Goal: Transaction & Acquisition: Purchase product/service

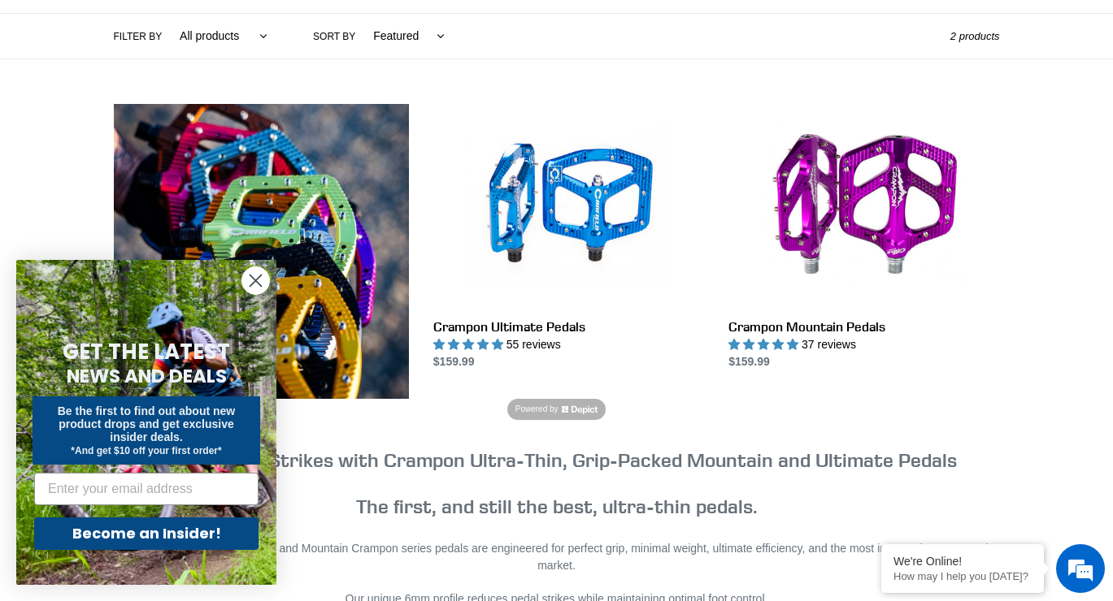
scroll to position [467, 0]
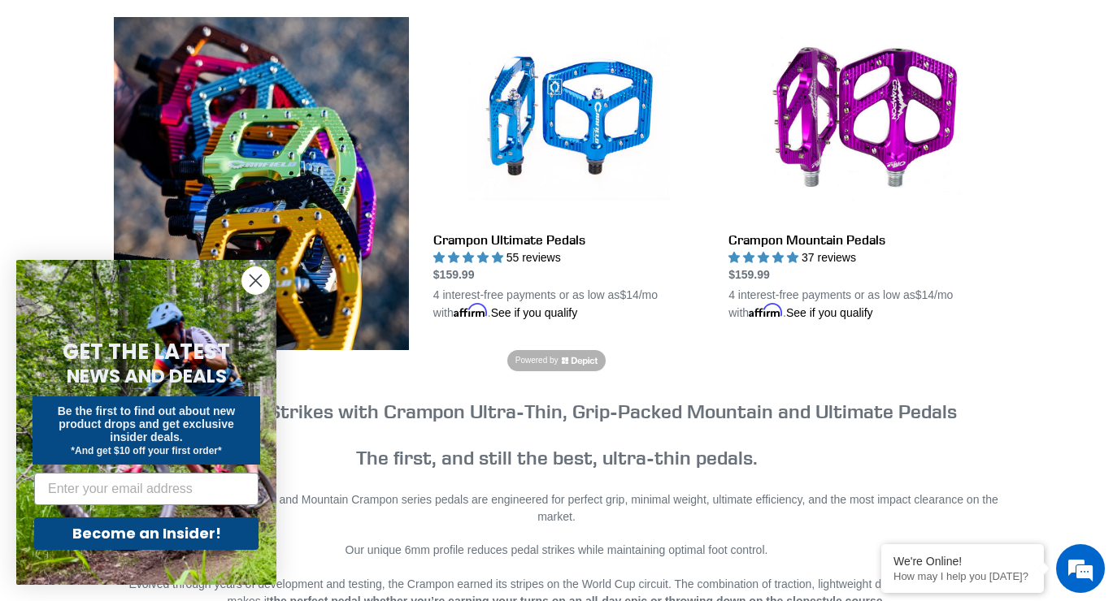
click at [255, 284] on circle "Close dialog" at bounding box center [255, 280] width 27 height 27
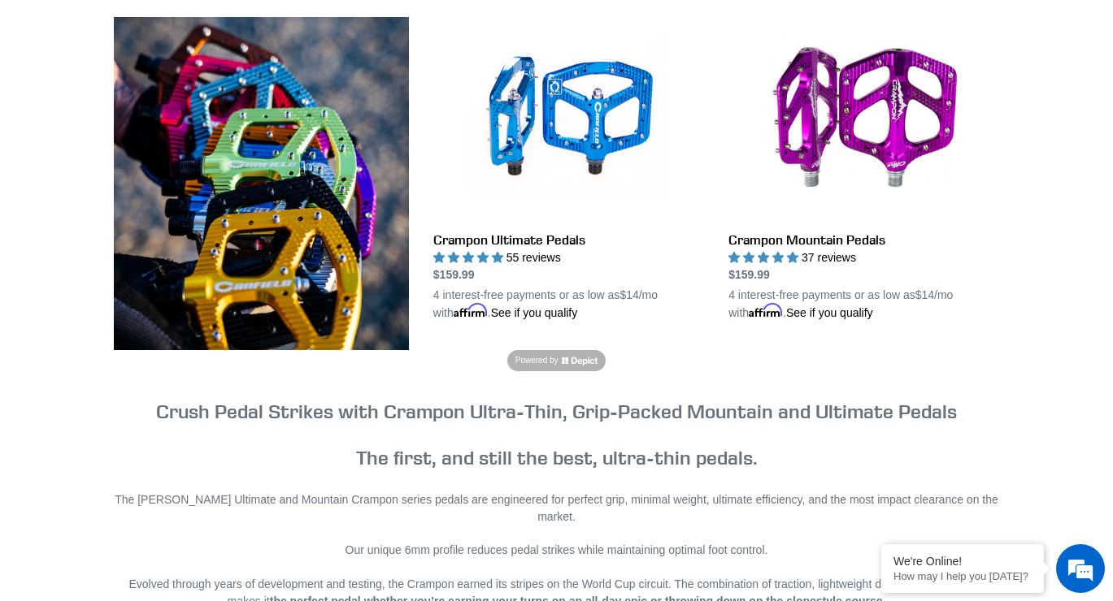
scroll to position [0, 0]
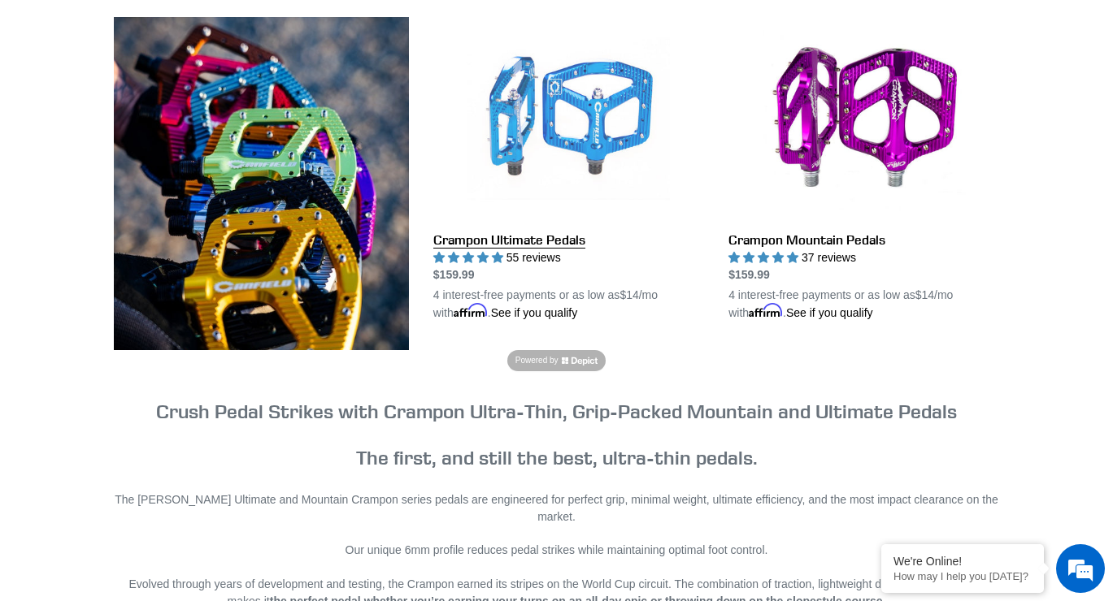
click at [582, 130] on link "Crampon Ultimate Pedals" at bounding box center [568, 169] width 271 height 305
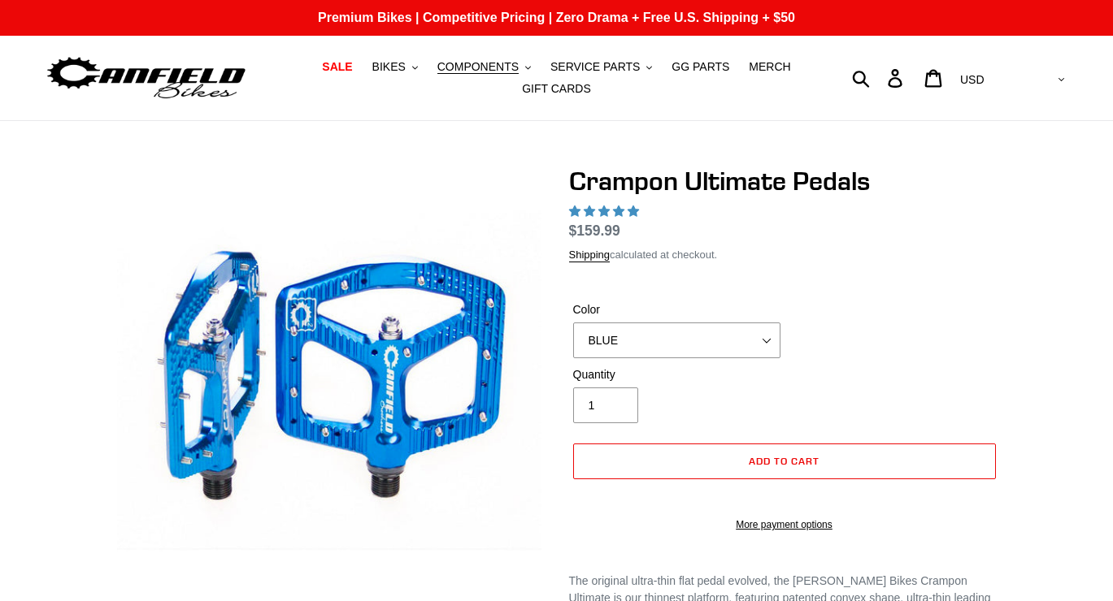
select select "highest-rating"
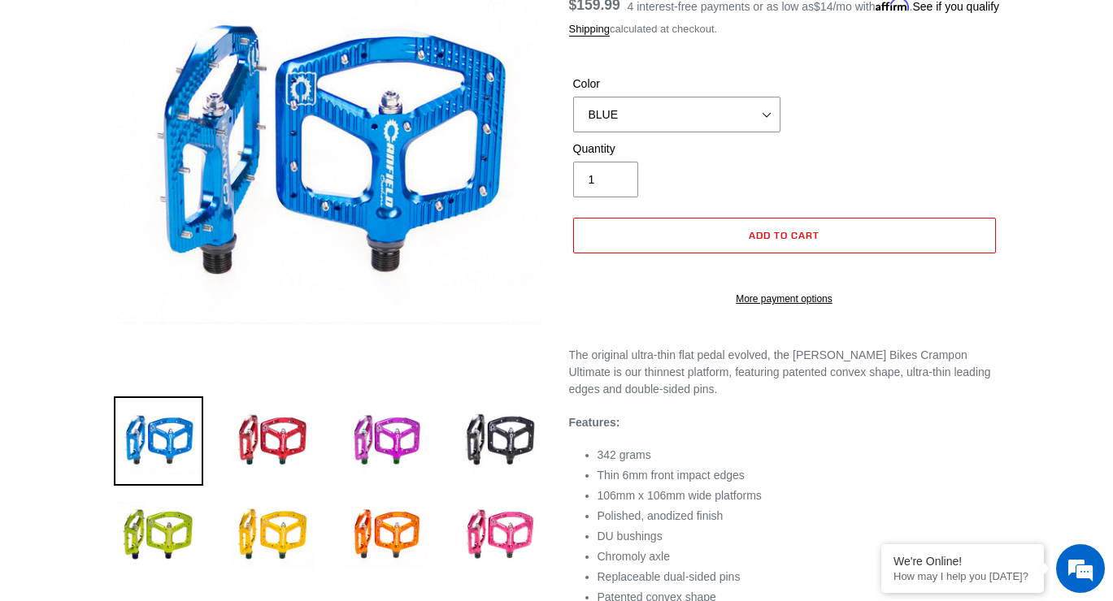
scroll to position [134, 0]
